Goal: Check status: Check status

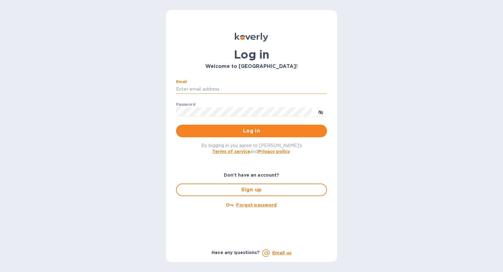
click at [247, 87] on input "Email" at bounding box center [251, 89] width 151 height 9
click at [176, 125] on button "Log in" at bounding box center [251, 131] width 151 height 13
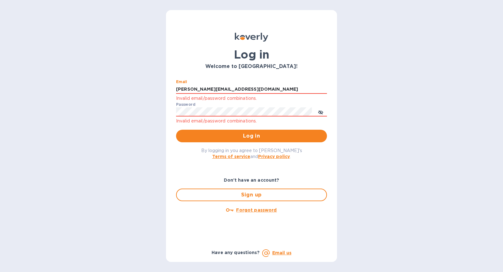
drag, startPoint x: 262, startPoint y: 90, endPoint x: 152, endPoint y: 90, distance: 110.1
click at [152, 90] on div "Log in Welcome to [GEOGRAPHIC_DATA]! Email [EMAIL_ADDRESS][DOMAIN_NAME] Invalid…" at bounding box center [251, 136] width 503 height 272
type input "[PERSON_NAME][EMAIL_ADDRESS][DOMAIN_NAME]"
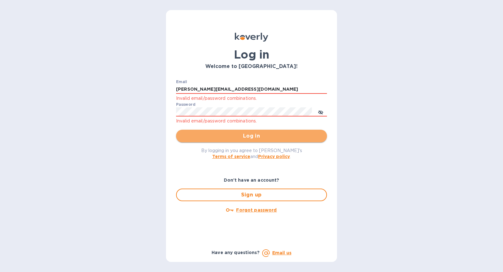
click at [204, 137] on span "Log in" at bounding box center [251, 136] width 141 height 8
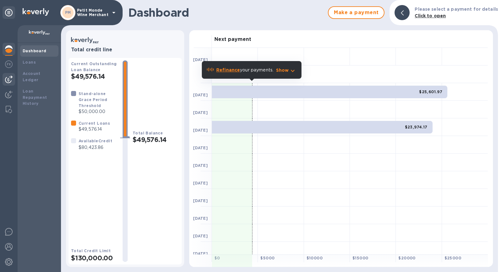
click at [12, 77] on img at bounding box center [9, 79] width 8 height 8
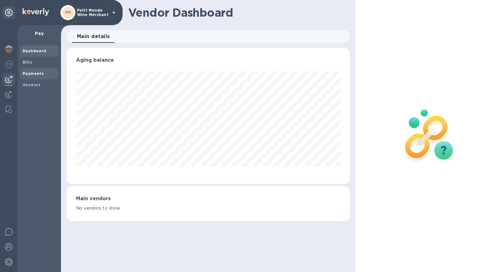
scroll to position [136, 283]
click at [48, 74] on span "Payments" at bounding box center [39, 73] width 33 height 6
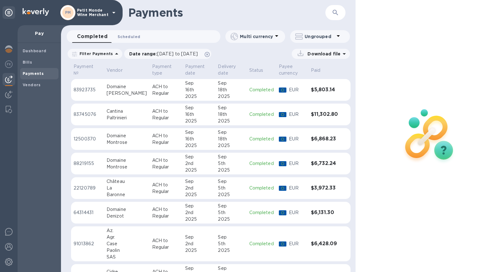
click at [132, 33] on button "Scheduled 0" at bounding box center [129, 36] width 33 height 13
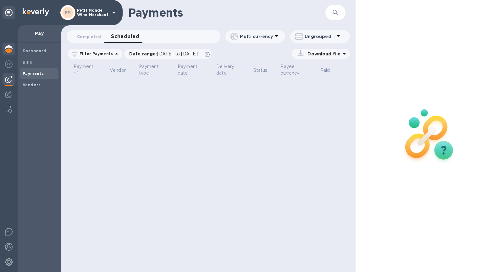
click at [6, 47] on img at bounding box center [9, 49] width 8 height 8
